Goal: Use online tool/utility: Utilize a website feature to perform a specific function

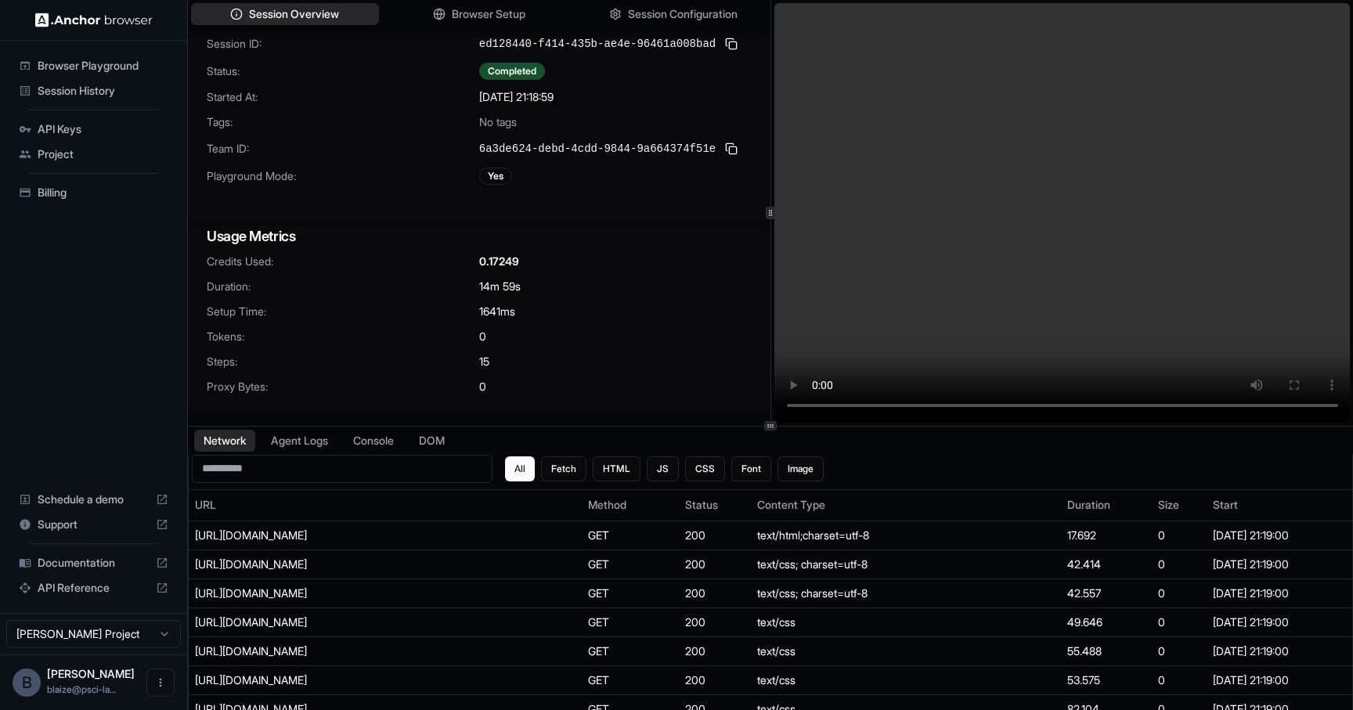
click at [88, 67] on span "Browser Playground" at bounding box center [103, 66] width 131 height 16
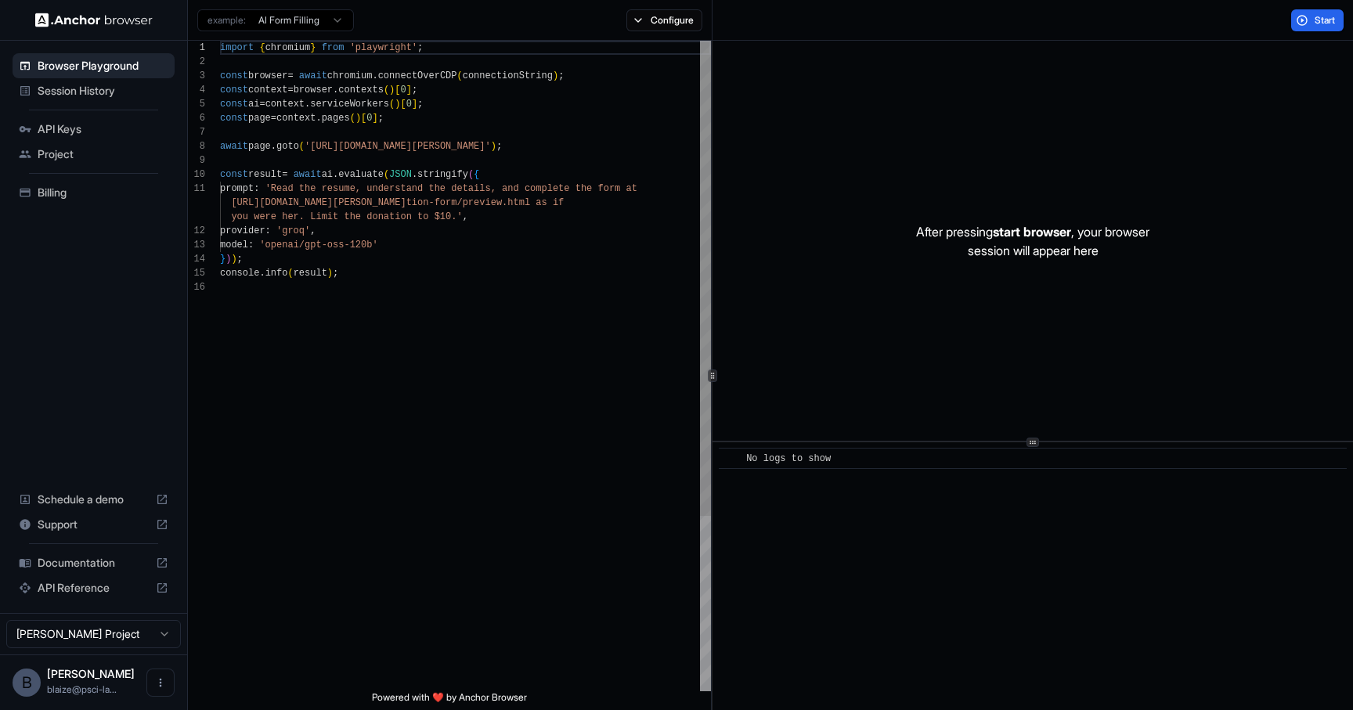
click at [472, 181] on div "import { chromium } from 'playwright' ; const browser = await chromium . connec…" at bounding box center [465, 486] width 491 height 890
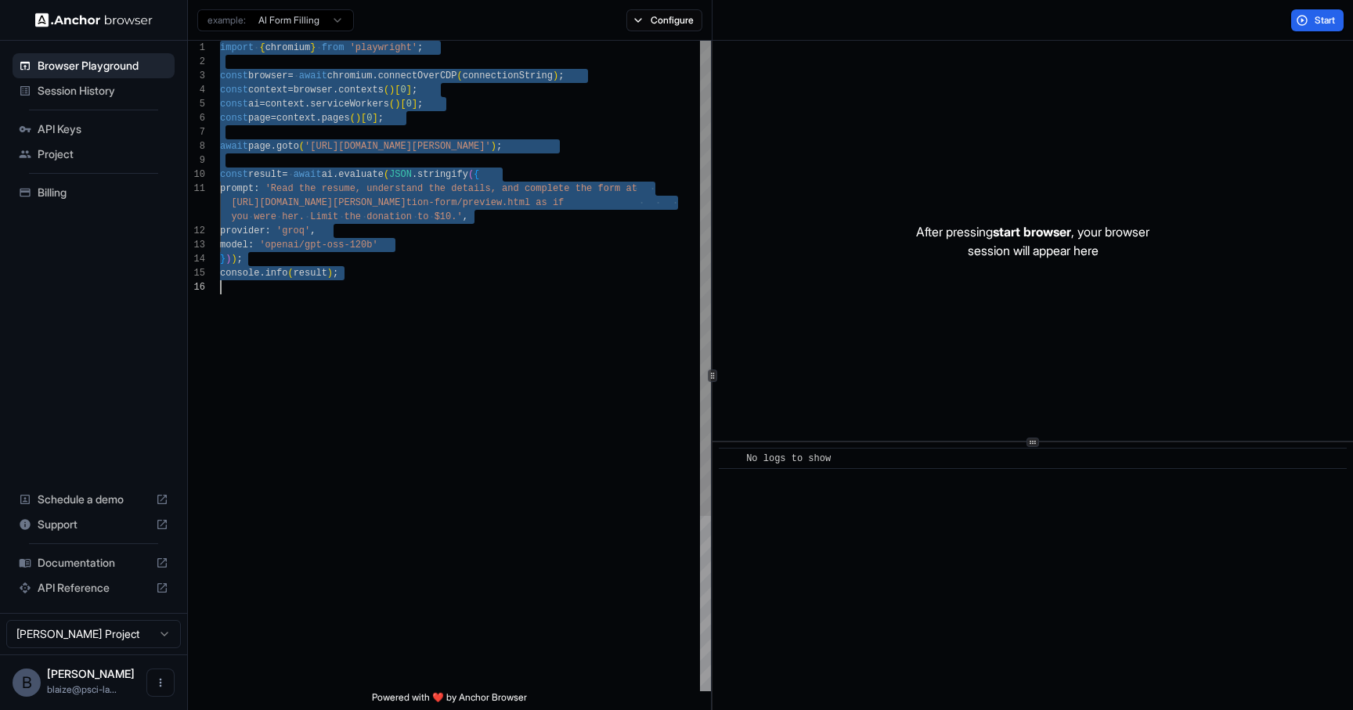
type textarea "**********"
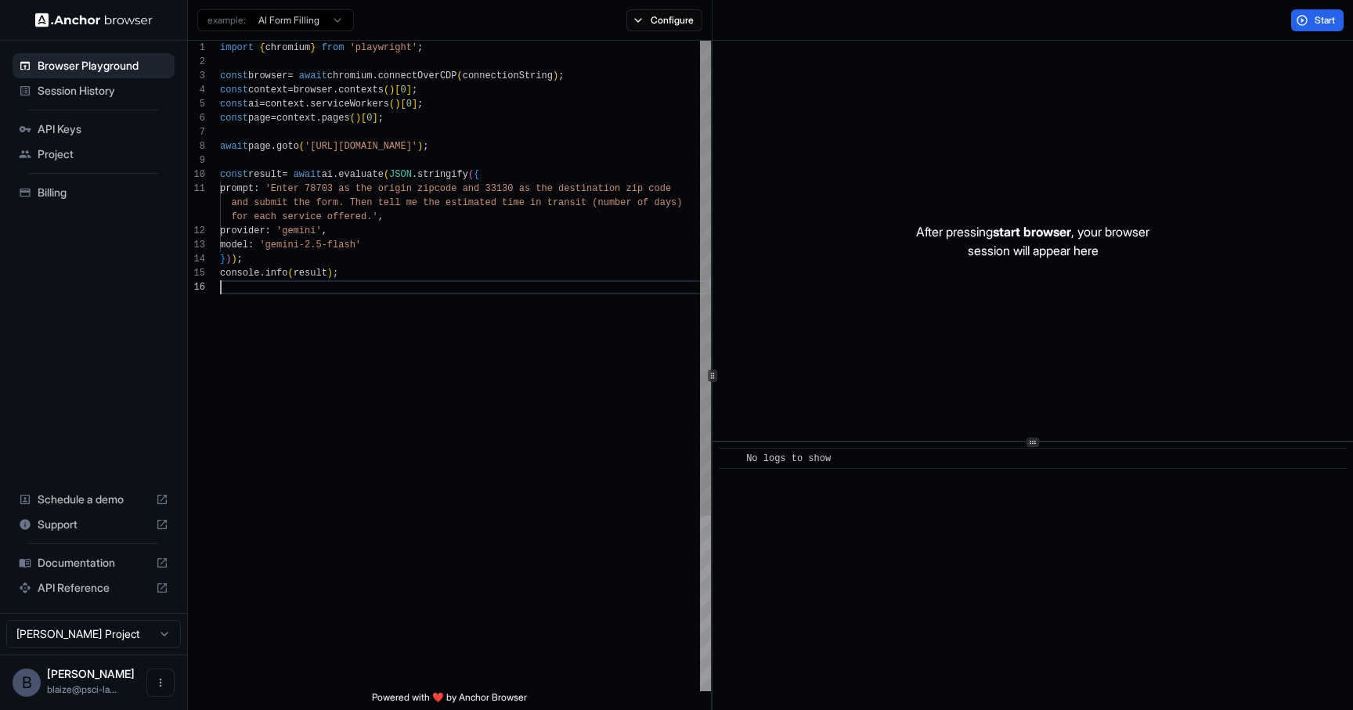
scroll to position [99, 0]
click at [1317, 23] on span "Start" at bounding box center [1325, 20] width 22 height 13
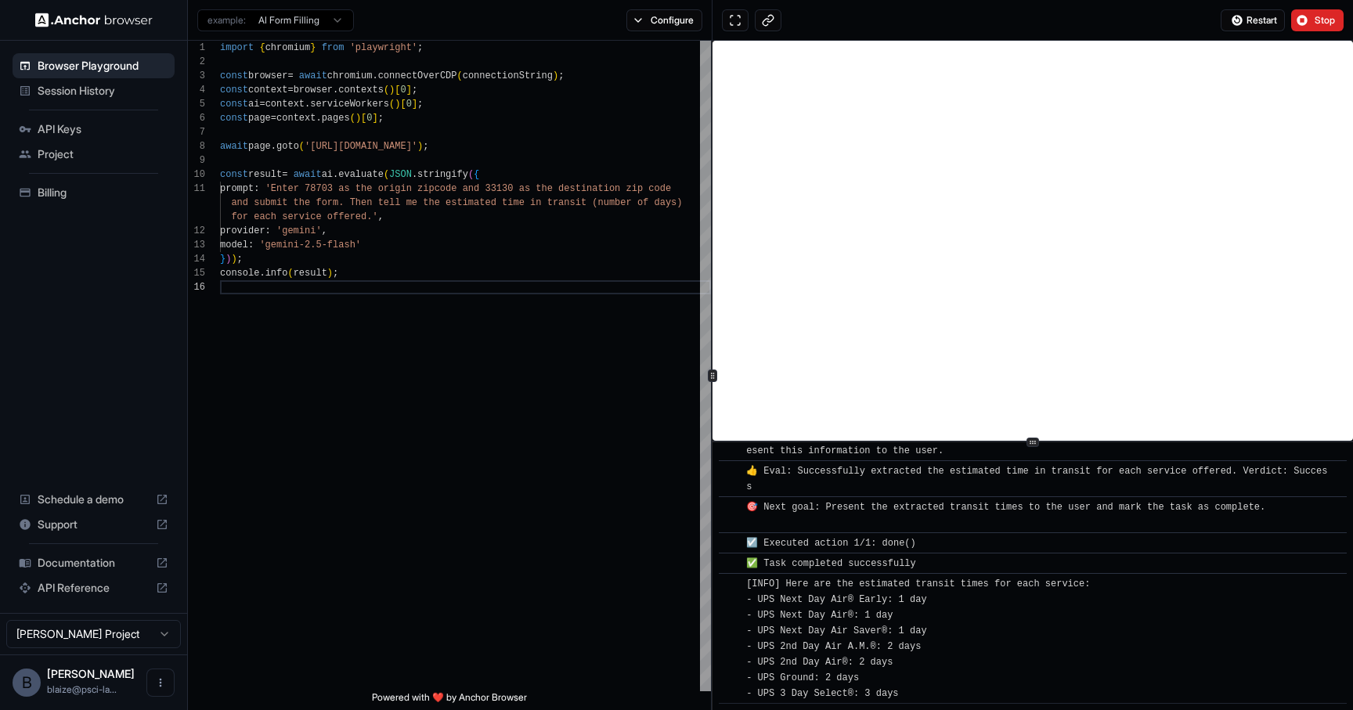
scroll to position [2004, 0]
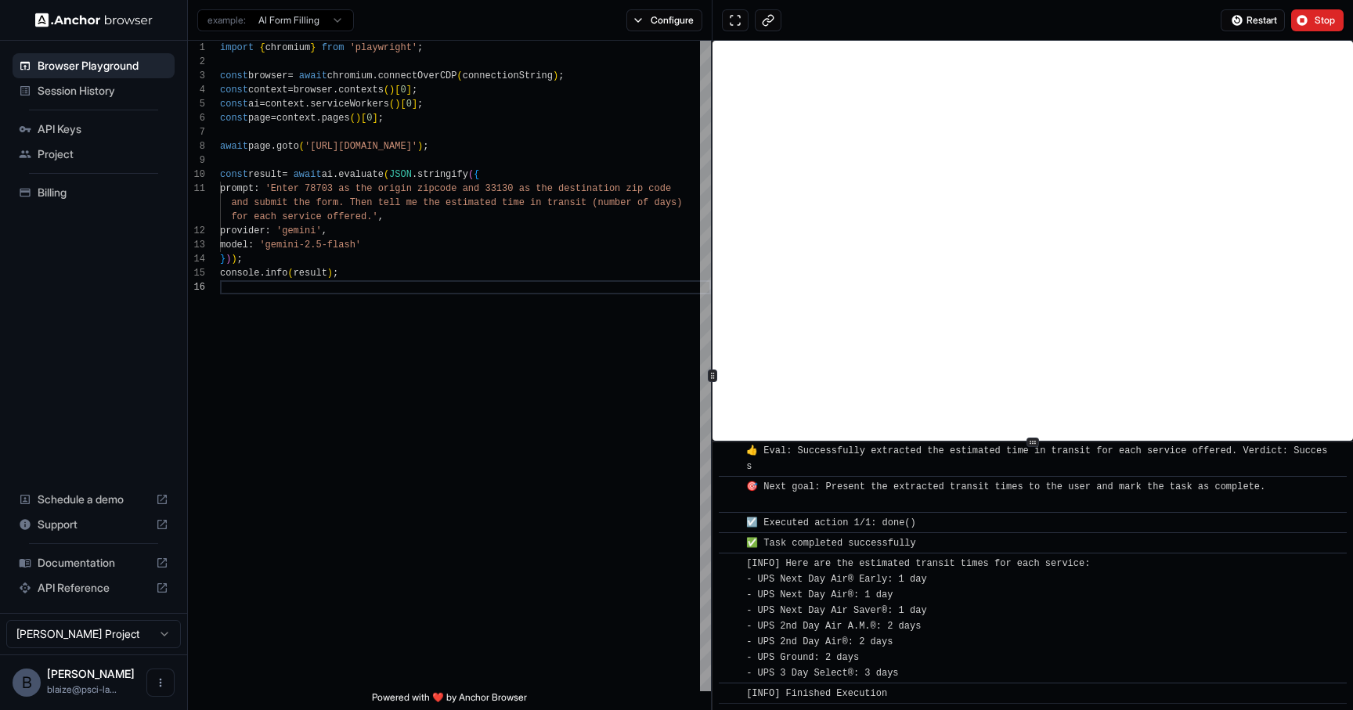
click at [1319, 36] on div "Restart Stop" at bounding box center [1032, 20] width 640 height 41
click at [1316, 28] on button "Stop" at bounding box center [1317, 20] width 52 height 22
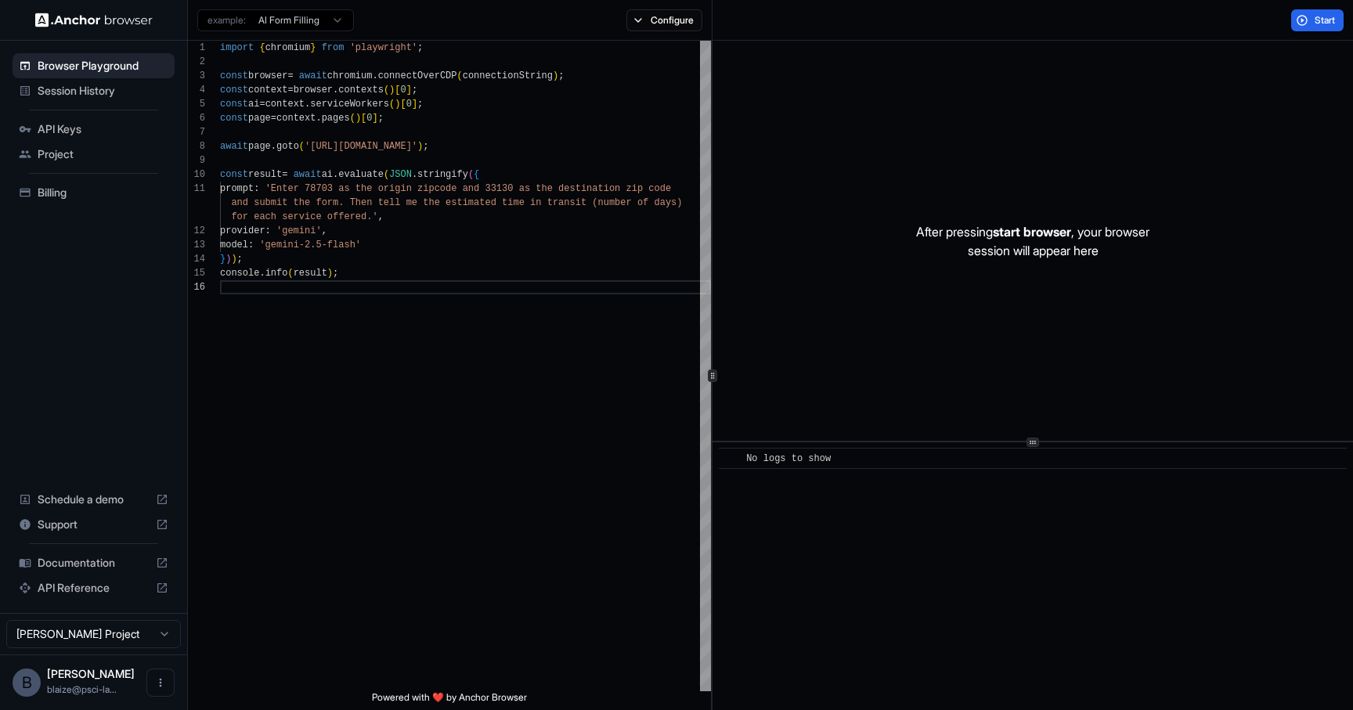
click at [92, 96] on span "Session History" at bounding box center [103, 91] width 131 height 16
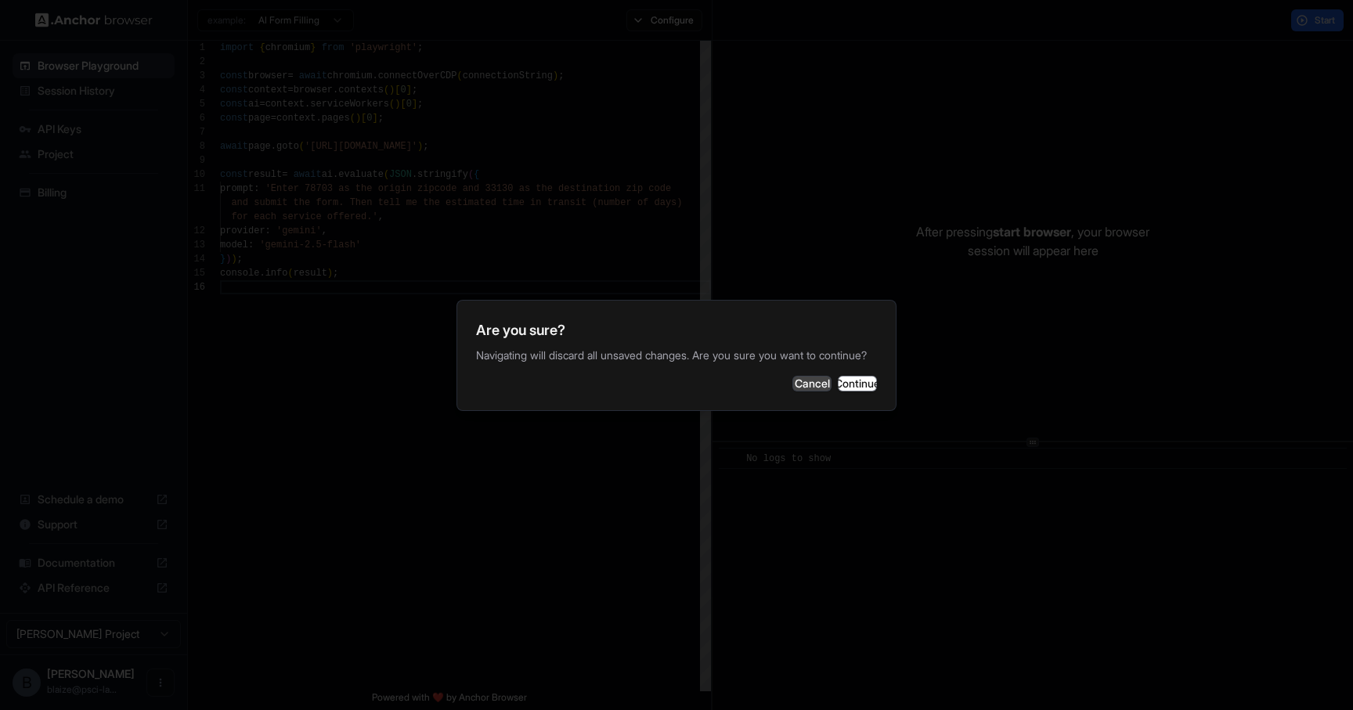
click at [792, 387] on button "Cancel" at bounding box center [811, 384] width 39 height 16
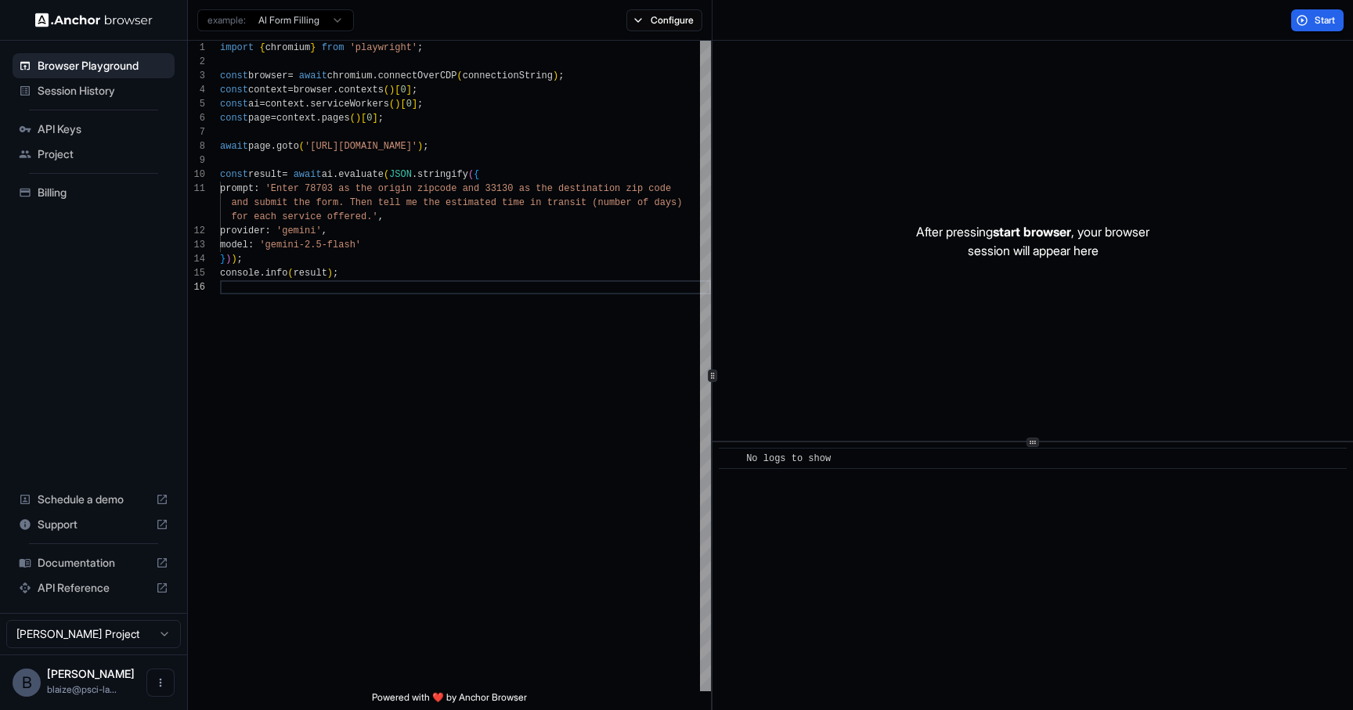
click at [64, 91] on span "Session History" at bounding box center [103, 91] width 131 height 16
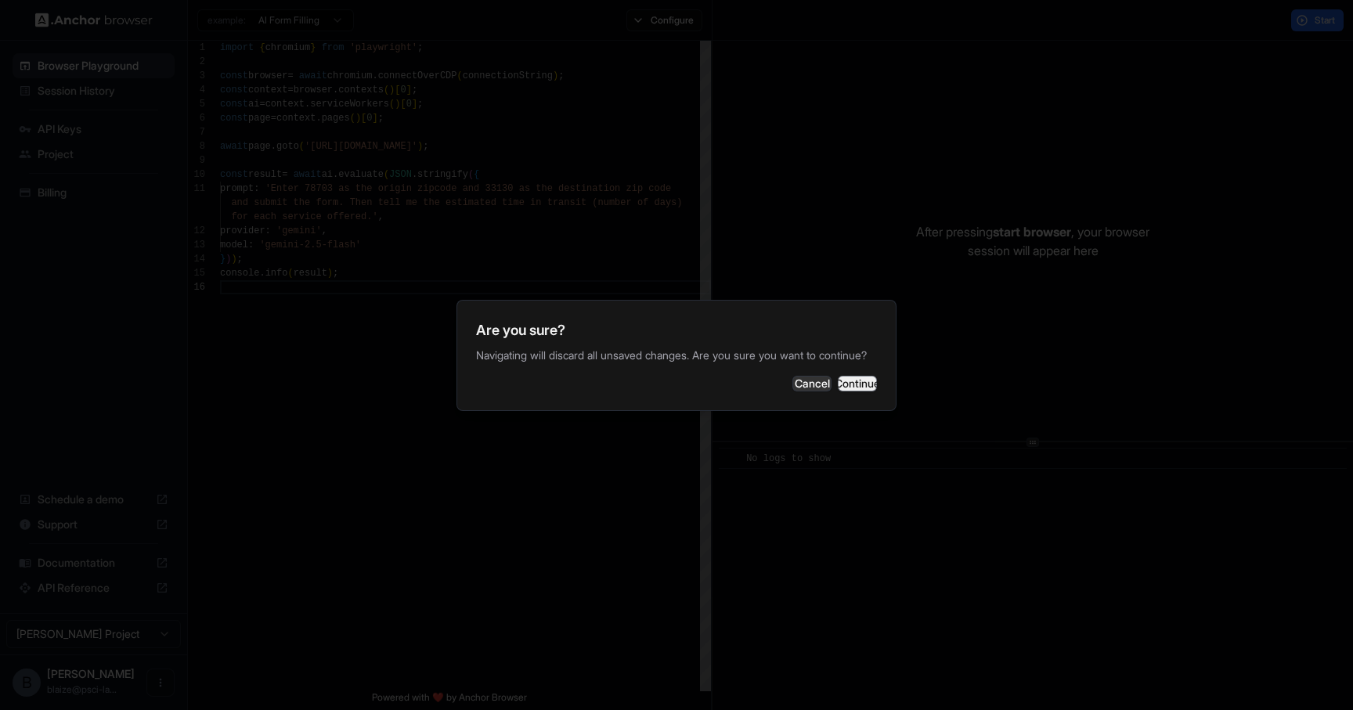
click at [848, 391] on button "Continue" at bounding box center [857, 384] width 39 height 16
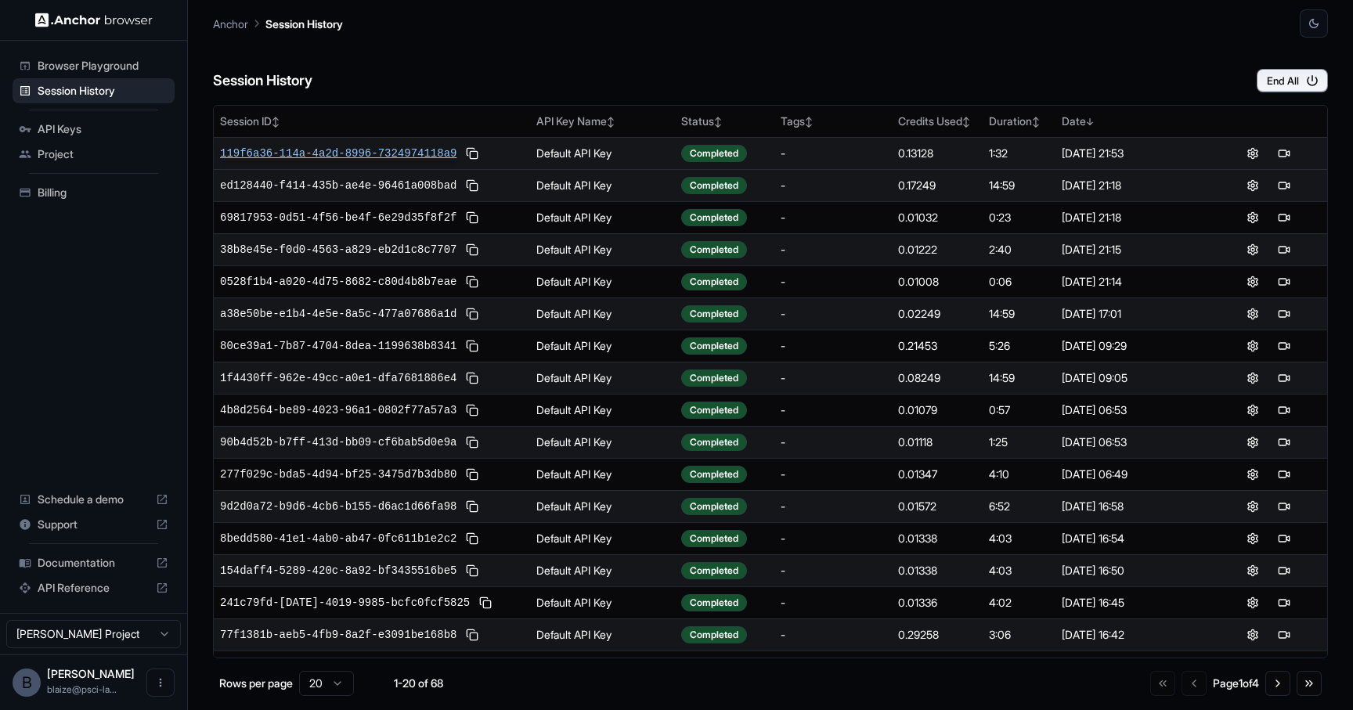
click at [351, 159] on span "119f6a36-114a-4a2d-8996-7324974118a9" at bounding box center [338, 154] width 236 height 16
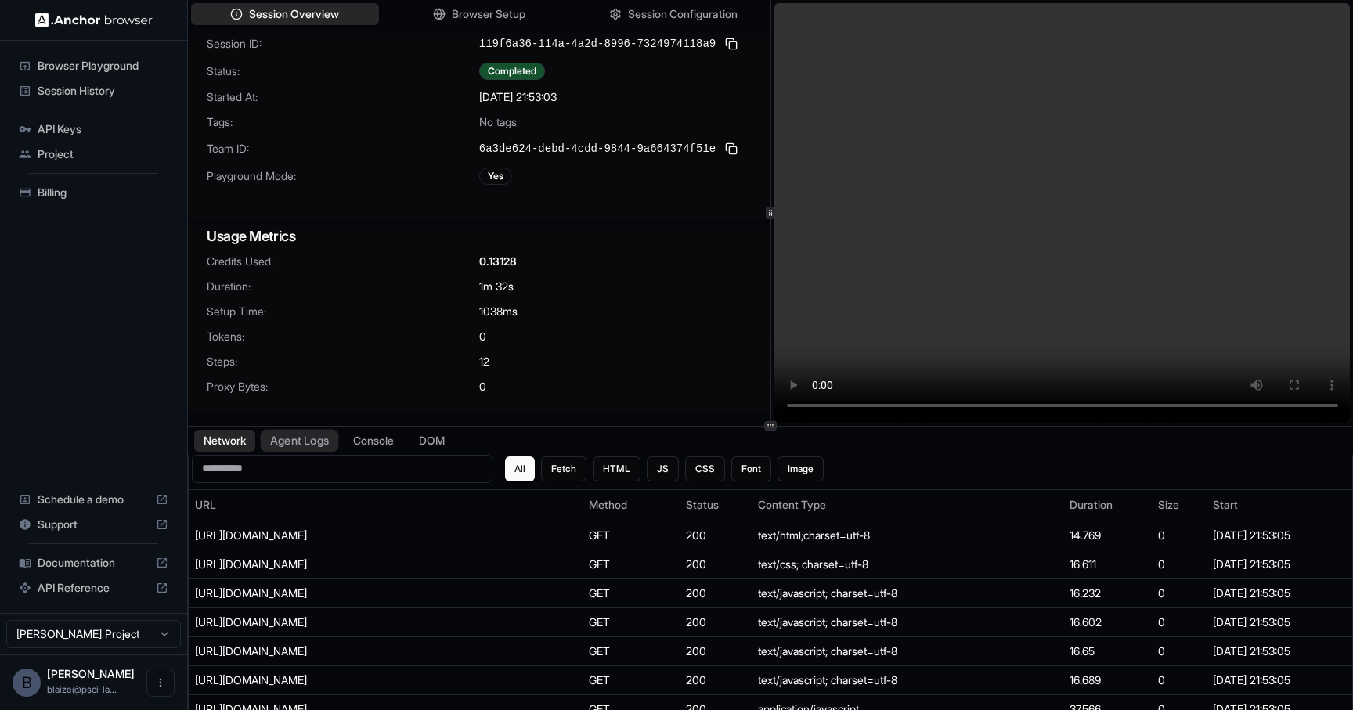
click at [308, 431] on button "Agent Logs" at bounding box center [300, 440] width 78 height 23
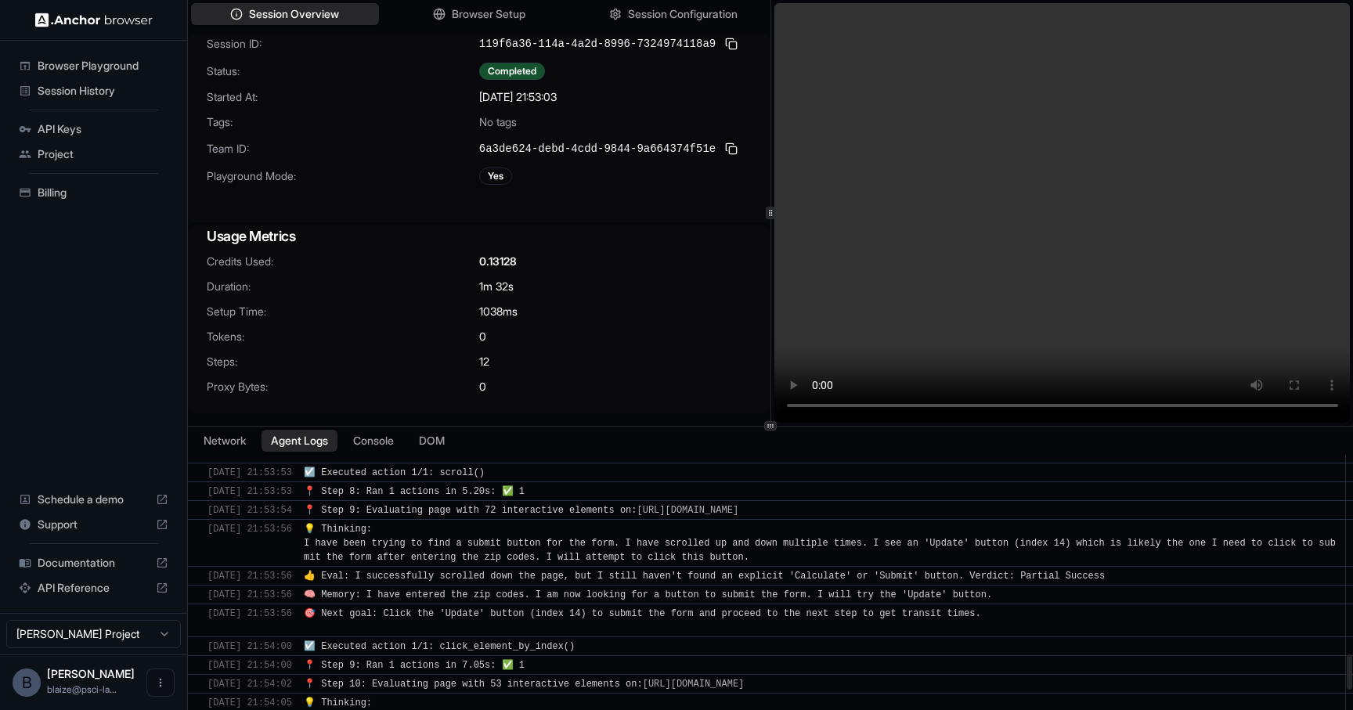
scroll to position [1947, 0]
